Goal: Register for event/course

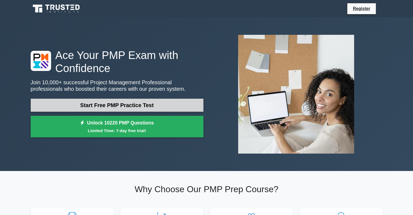
click at [150, 106] on link "Start Free PMP Practice Test" at bounding box center [117, 105] width 173 height 13
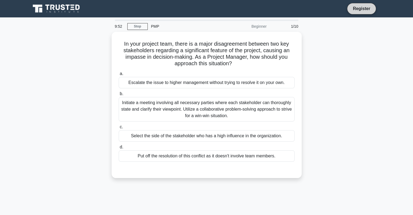
click at [363, 10] on link "Register" at bounding box center [361, 8] width 24 height 7
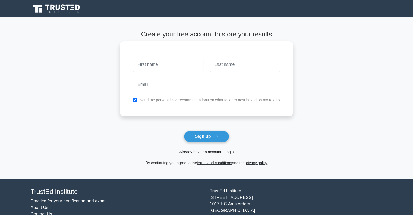
click at [189, 68] on input "text" at bounding box center [168, 64] width 70 height 16
type input "senthilkumar"
click at [234, 66] on input "text" at bounding box center [245, 64] width 70 height 16
type input "P"
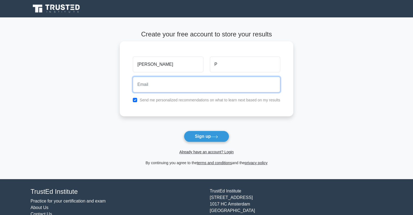
click at [192, 87] on input "email" at bounding box center [206, 85] width 147 height 16
type input "senaruk11@gmail.com"
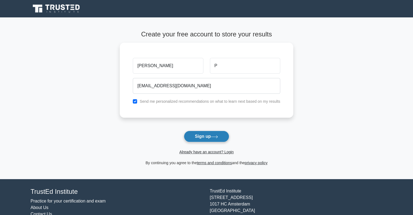
click at [199, 139] on button "Sign up" at bounding box center [207, 136] width 46 height 11
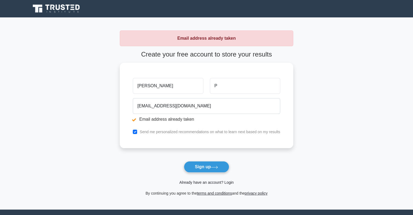
click at [223, 183] on link "Already have an account? Login" at bounding box center [206, 182] width 54 height 4
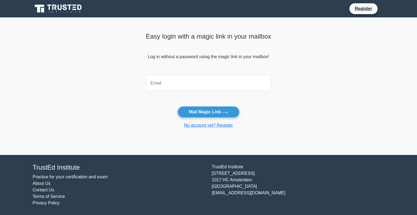
click at [195, 86] on input "email" at bounding box center [208, 83] width 125 height 16
type input "senaruk11@gmail.com"
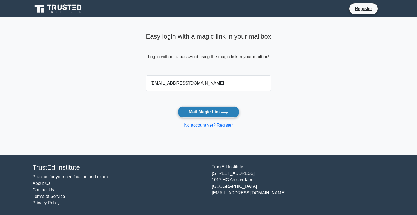
click at [211, 112] on button "Mail Magic Link" at bounding box center [209, 111] width 62 height 11
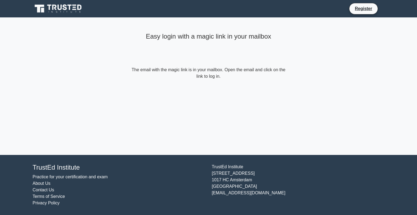
click at [212, 78] on form "The email with the magic link is in your mailbox. Open the email and click on t…" at bounding box center [208, 73] width 156 height 13
click at [166, 74] on form "The email with the magic link is in your mailbox. Open the email and click on t…" at bounding box center [208, 73] width 156 height 13
drag, startPoint x: 132, startPoint y: 70, endPoint x: 295, endPoint y: 74, distance: 162.7
click at [295, 74] on main "Easy login with a magic link in your mailbox The email with the magic link is i…" at bounding box center [208, 85] width 417 height 137
click at [291, 90] on main "Easy login with a magic link in your mailbox The email with the magic link is i…" at bounding box center [208, 85] width 417 height 137
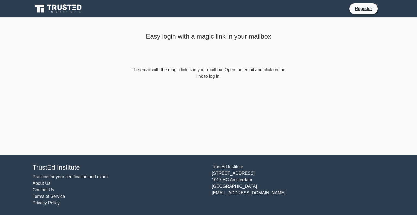
click at [225, 73] on form "The email with the magic link is in your mailbox. Open the email and click on t…" at bounding box center [208, 73] width 156 height 13
click at [175, 59] on div "Easy login with a magic link in your mailbox" at bounding box center [208, 48] width 156 height 36
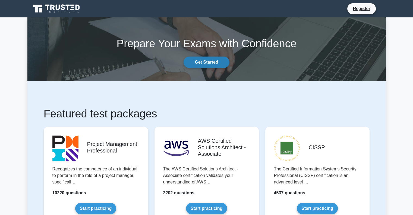
click at [206, 64] on link "Get Started" at bounding box center [207, 61] width 46 height 11
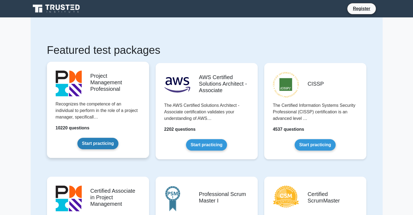
click at [105, 144] on link "Start practicing" at bounding box center [97, 143] width 41 height 11
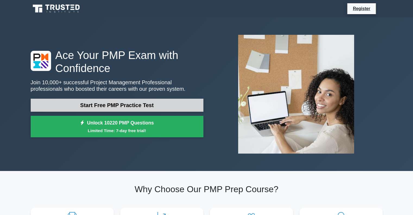
click at [119, 105] on link "Start Free PMP Practice Test" at bounding box center [117, 105] width 173 height 13
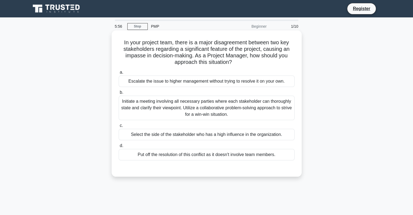
click at [221, 105] on div "Initiate a meeting involving all necessary parties where each stakeholder can t…" at bounding box center [207, 108] width 176 height 24
click at [119, 94] on input "b. Initiate a meeting involving all necessary parties where each stakeholder ca…" at bounding box center [119, 93] width 0 height 4
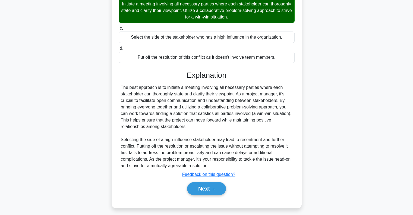
scroll to position [100, 0]
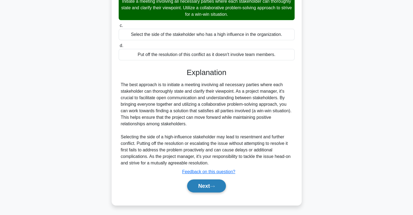
click at [202, 189] on button "Next" at bounding box center [206, 185] width 39 height 13
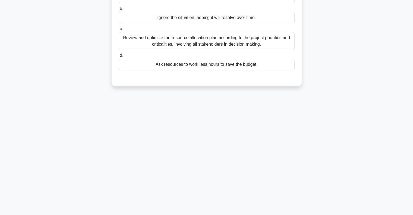
scroll to position [0, 0]
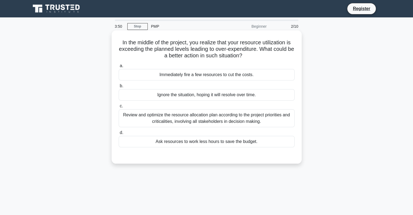
click at [201, 122] on div "Review and optimize the resource allocation plan according to the project prior…" at bounding box center [207, 118] width 176 height 18
click at [119, 108] on input "c. Review and optimize the resource allocation plan according to the project pr…" at bounding box center [119, 106] width 0 height 4
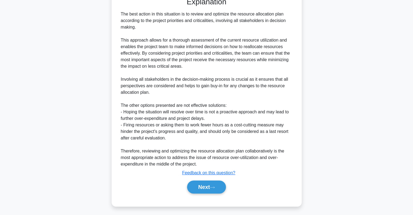
scroll to position [159, 0]
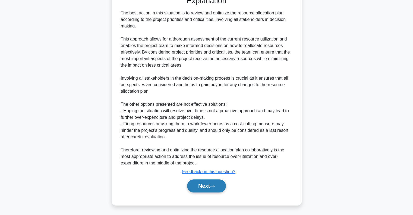
click at [203, 188] on button "Next" at bounding box center [206, 185] width 39 height 13
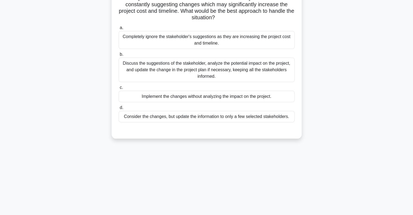
scroll to position [0, 0]
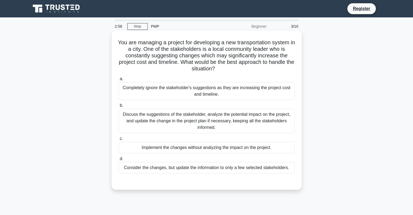
click at [247, 122] on div "Discuss the suggestions of the stakeholder, analyze the potential impact on the…" at bounding box center [207, 121] width 176 height 24
click at [119, 107] on input "b. Discuss the suggestions of the stakeholder, analyze the potential impact on …" at bounding box center [119, 106] width 0 height 4
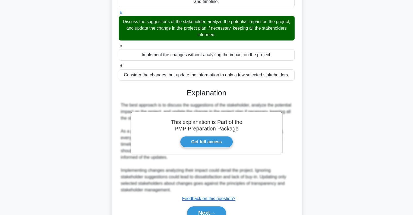
scroll to position [109, 0]
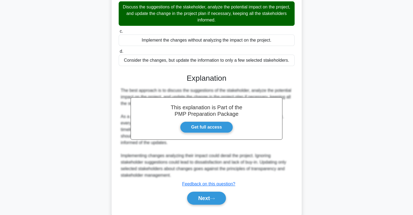
click at [319, 128] on div "You are managing a project for developing a new transportation system in a city…" at bounding box center [206, 73] width 358 height 301
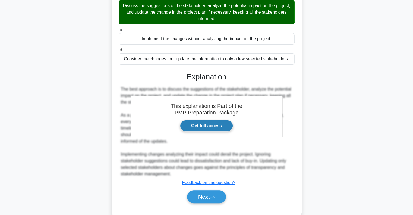
click at [228, 126] on link "Get full access" at bounding box center [206, 125] width 53 height 11
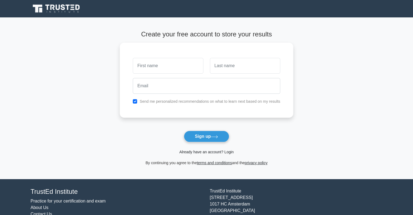
click at [211, 153] on link "Already have an account? Login" at bounding box center [206, 152] width 54 height 4
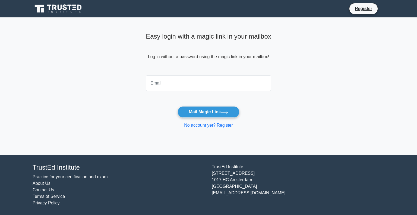
click at [189, 87] on input "email" at bounding box center [208, 83] width 125 height 16
type input "[EMAIL_ADDRESS][DOMAIN_NAME]"
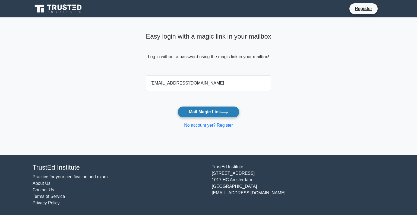
click at [203, 111] on button "Mail Magic Link" at bounding box center [209, 111] width 62 height 11
